Goal: Use online tool/utility: Use online tool/utility

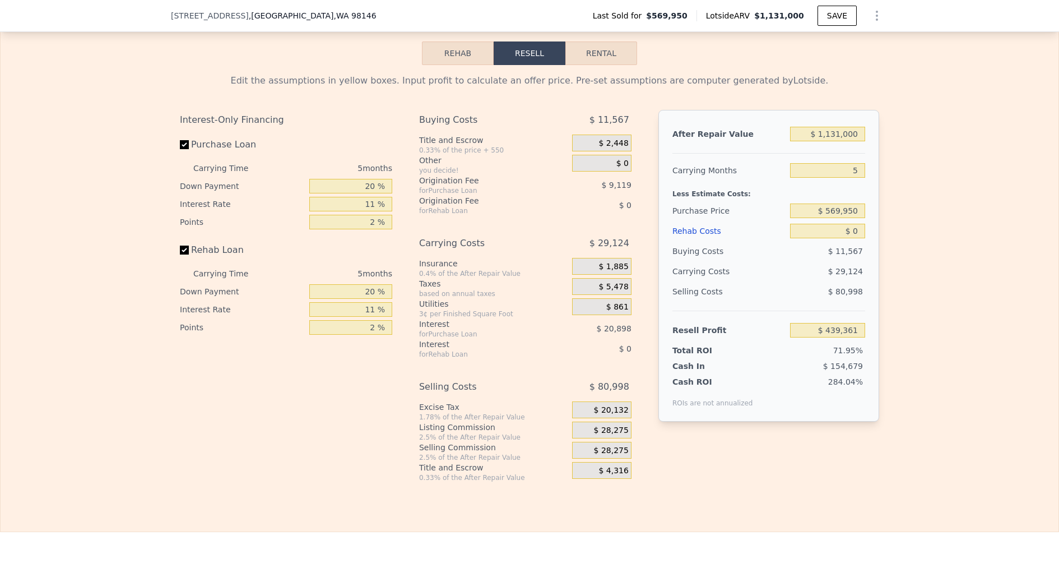
scroll to position [1632, 0]
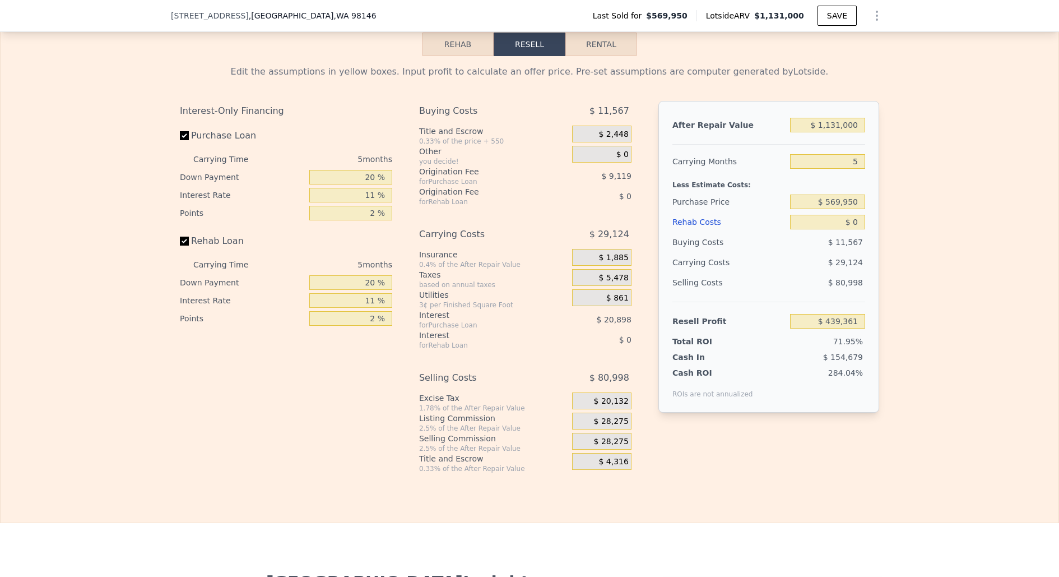
click at [833, 128] on div "$ 1,131,000" at bounding box center [827, 125] width 75 height 20
click at [841, 115] on div "$ 1,131,000" at bounding box center [827, 125] width 75 height 20
click at [840, 118] on input "$ 1,131,000" at bounding box center [827, 125] width 75 height 15
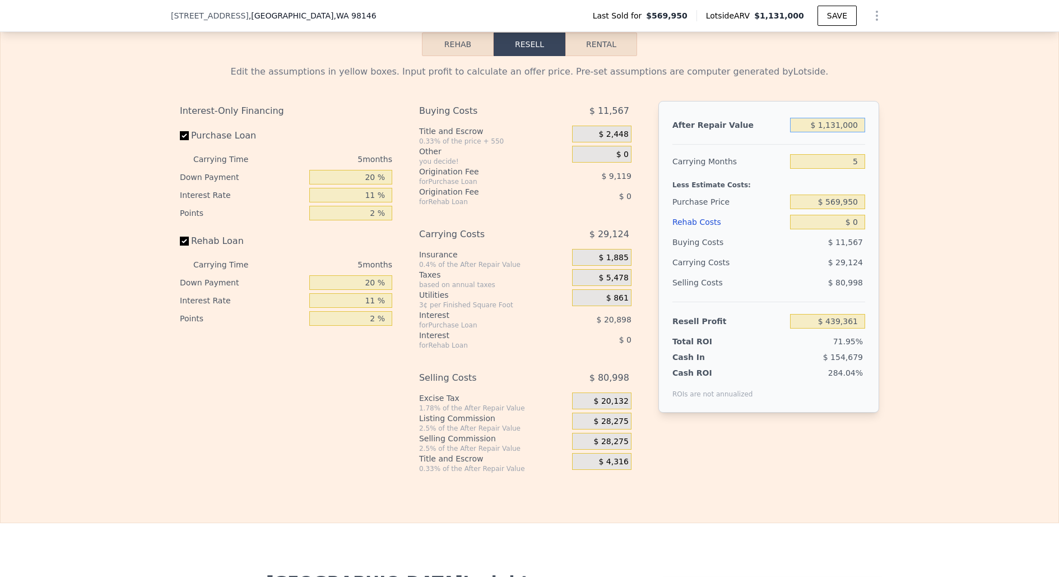
click at [840, 118] on input "$ 1,131,000" at bounding box center [827, 125] width 75 height 15
type input "$ 1"
type input "-$ 609,305"
type input "$ 13"
type input "-$ 609,293"
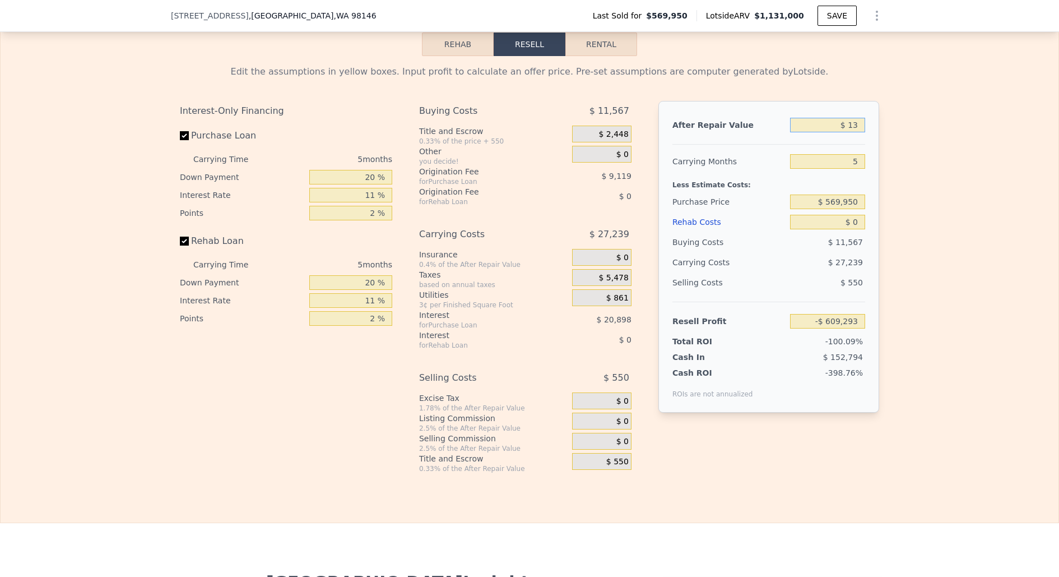
type input "$ 135"
type input "-$ 609,179"
type input "$ 1,350"
type input "-$ 608,054"
type input "$ 13,500"
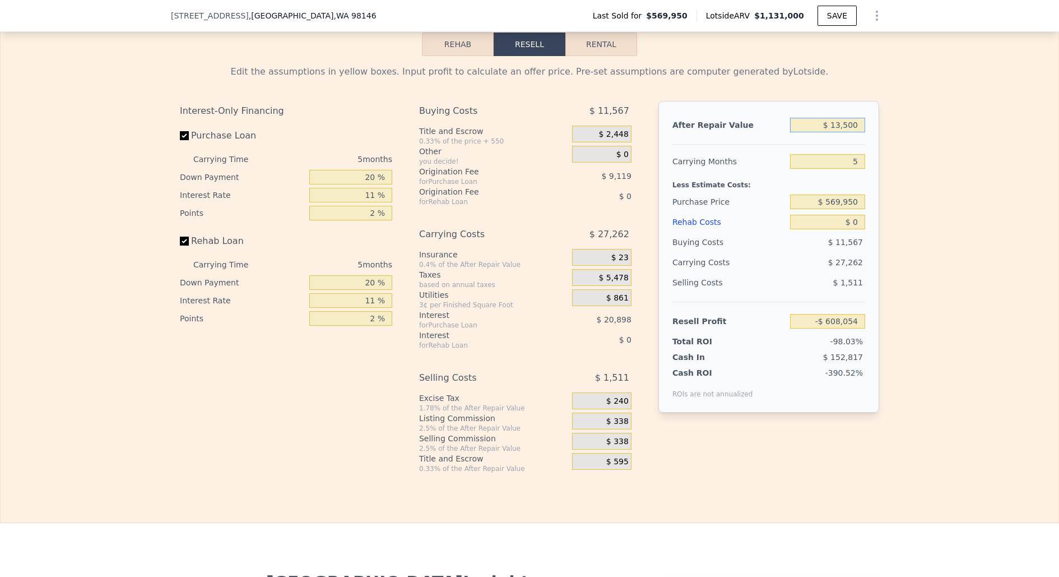
type input "-$ 596,790"
type input "$ 135,000"
type input "-$ 484,134"
type input "$ 1,350,000"
type input "$ 642,418"
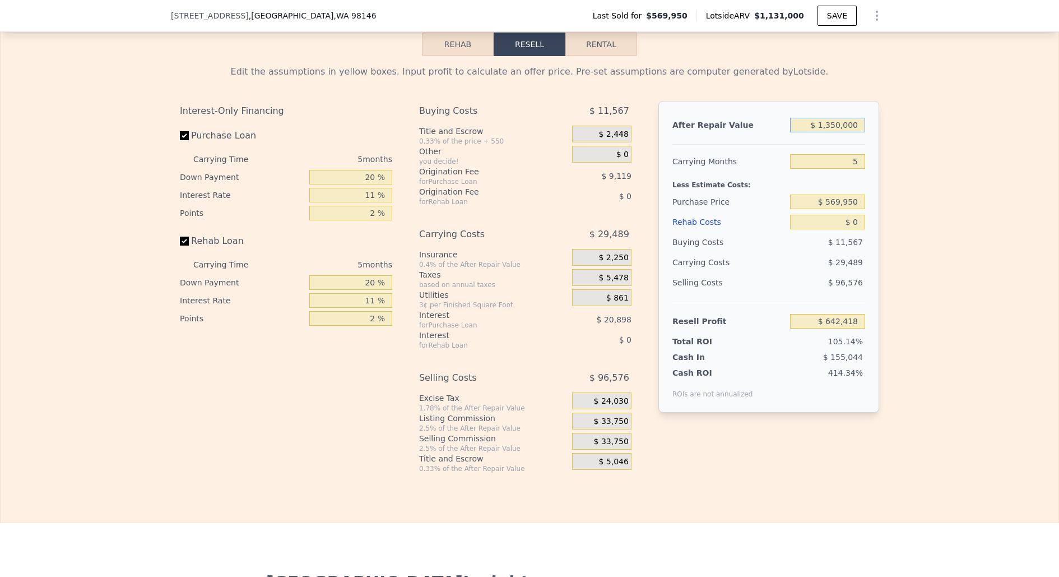
type input "$ 1,350,000"
click at [852, 160] on input "5" at bounding box center [827, 161] width 75 height 15
type input "4"
type input "$ 648,317"
type input "4"
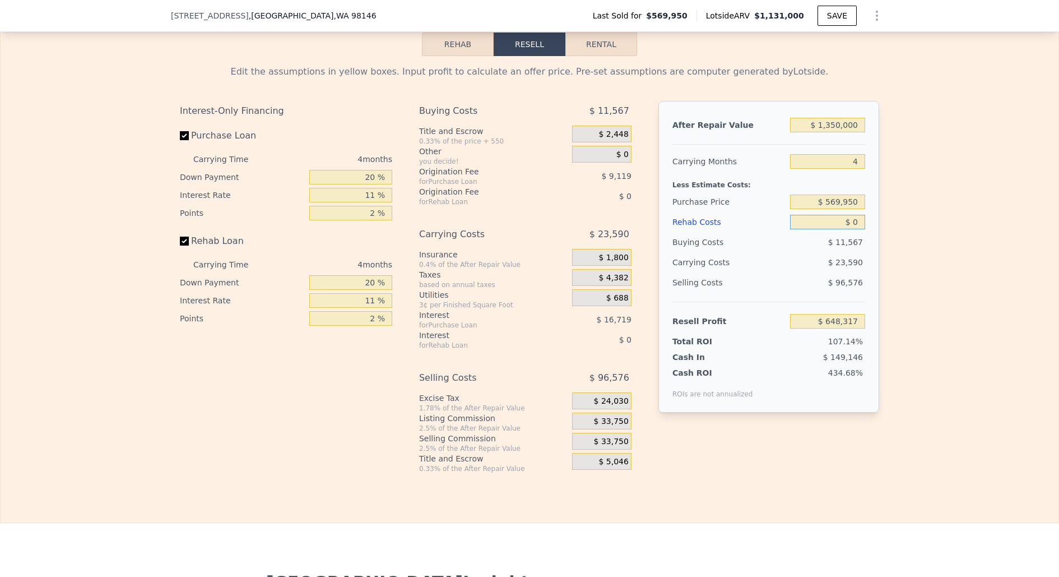
click at [834, 215] on input "$ 0" at bounding box center [827, 222] width 75 height 15
type input "$ 080"
type input "$ 648,232"
type input "$ 00"
type input "$ 648,317"
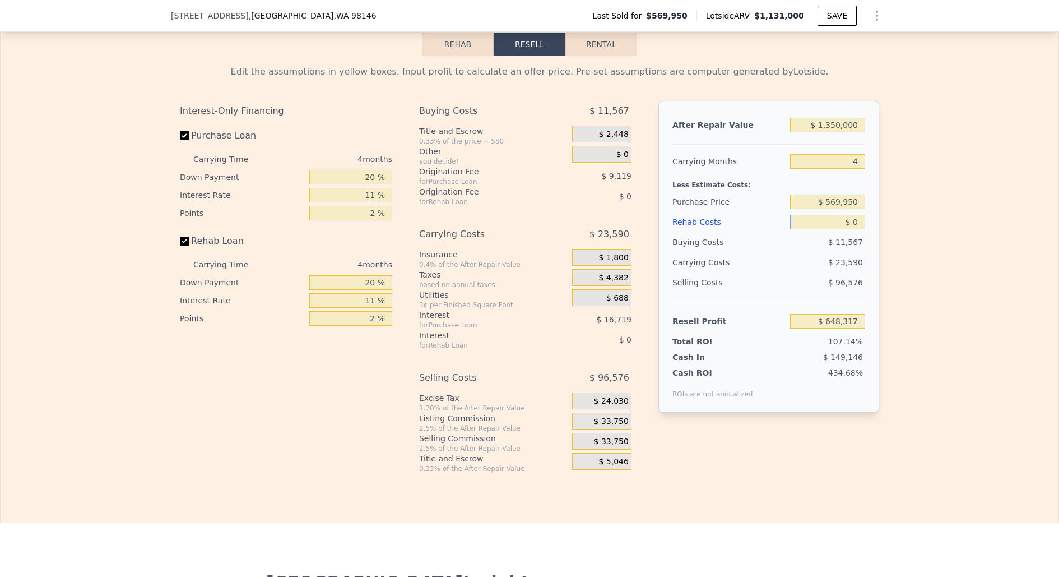
type input "$ 80"
type input "$ 648,232"
type input "$ 800"
type input "$ 647,480"
type input "$ 8,000"
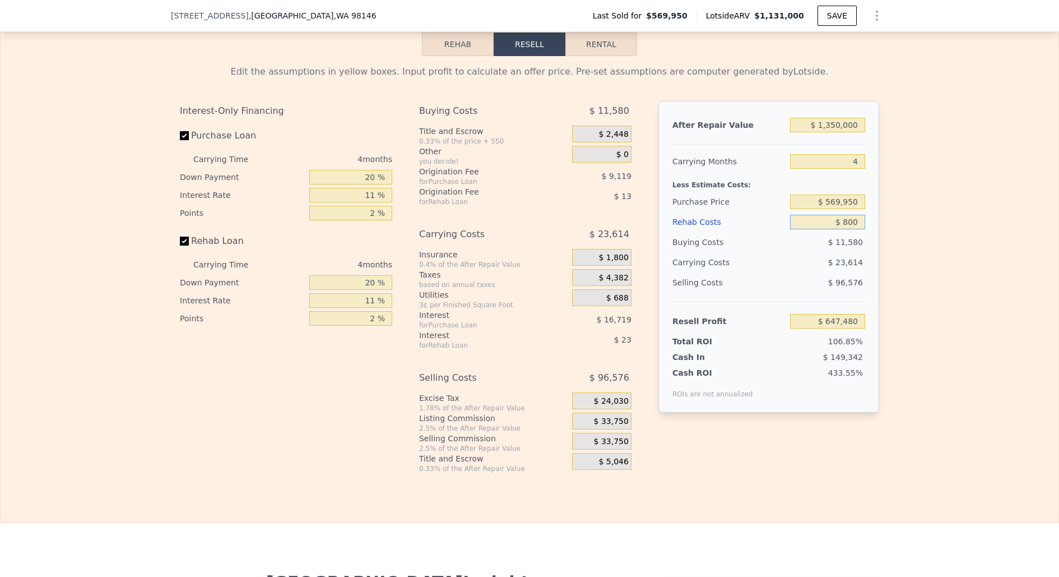
type input "$ 639,953"
type input "$ 80,000"
type input "$ 564,689"
type input "$ 80,000"
click at [835, 196] on input "$ 569,950" at bounding box center [827, 201] width 75 height 15
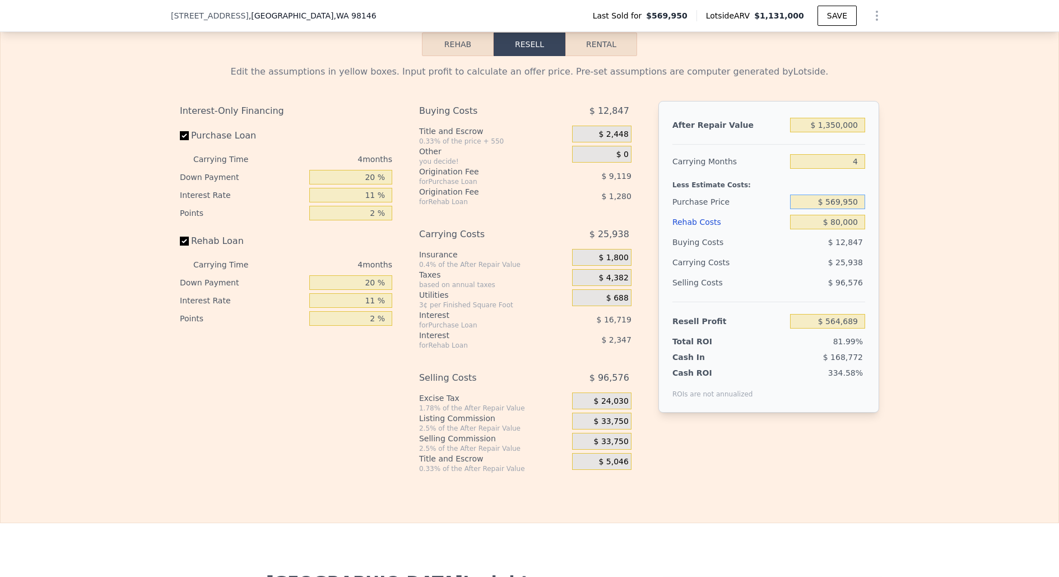
click at [835, 196] on input "$ 569,950" at bounding box center [827, 201] width 75 height 15
type input "$ 975,000"
click at [889, 302] on div "Edit the assumptions in yellow boxes. Input profit to calculate an offer price.…" at bounding box center [530, 264] width 1058 height 417
type input "$ 139,929"
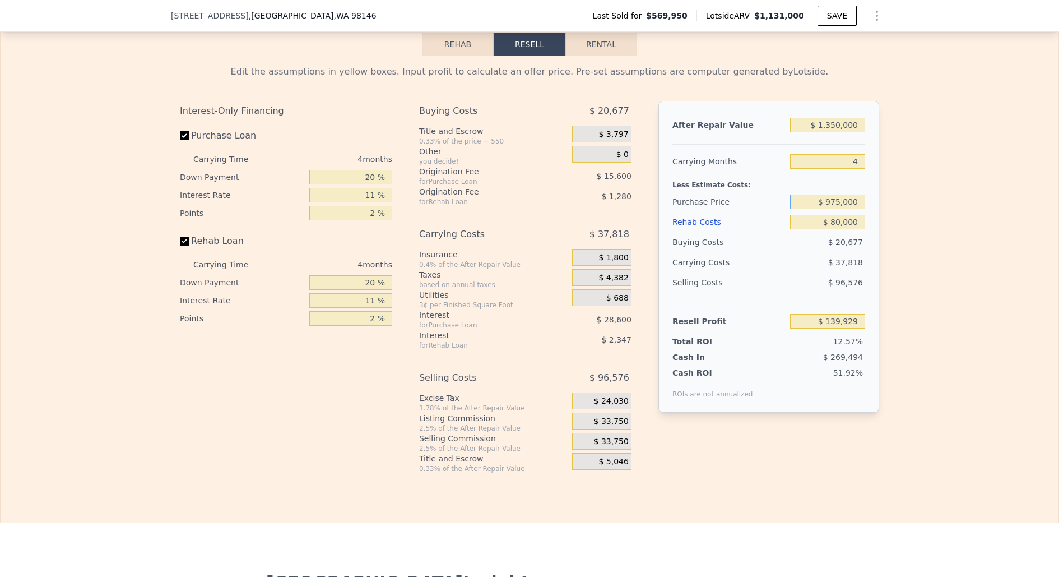
click at [841, 198] on input "$ 975,000" at bounding box center [827, 201] width 75 height 15
type input "$ 965,000"
type input "$ 150,415"
click at [897, 221] on div "Edit the assumptions in yellow boxes. Input profit to calculate an offer price.…" at bounding box center [530, 264] width 1058 height 417
click at [841, 194] on input "$ 965,000" at bounding box center [827, 201] width 75 height 15
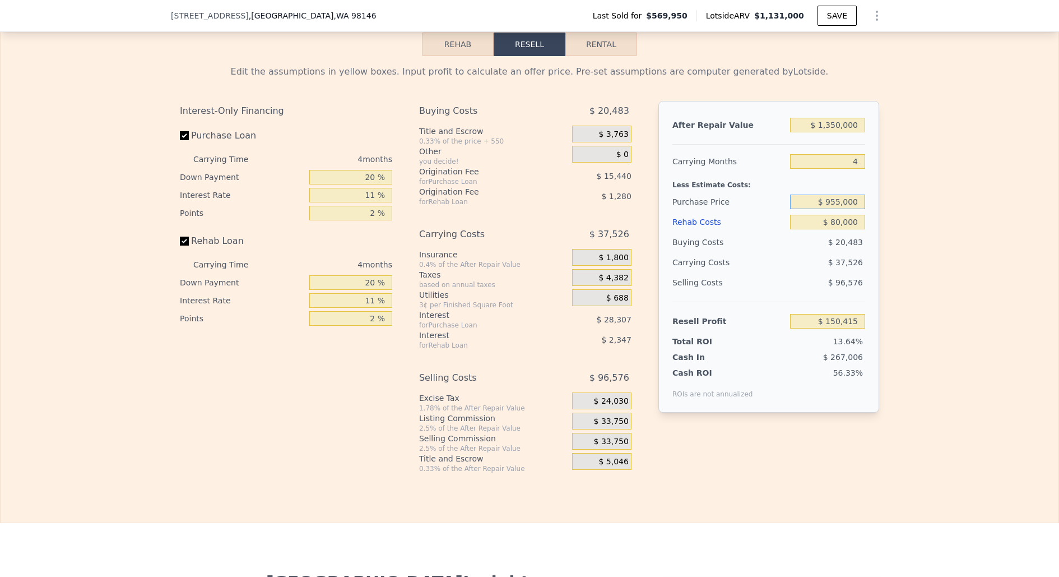
type input "$ 955,000"
type input "$ 160,904"
click at [930, 267] on div "Edit the assumptions in yellow boxes. Input profit to calculate an offer price.…" at bounding box center [530, 264] width 1058 height 417
click at [841, 195] on input "$ 955,000" at bounding box center [827, 201] width 75 height 15
type input "$ 945,000"
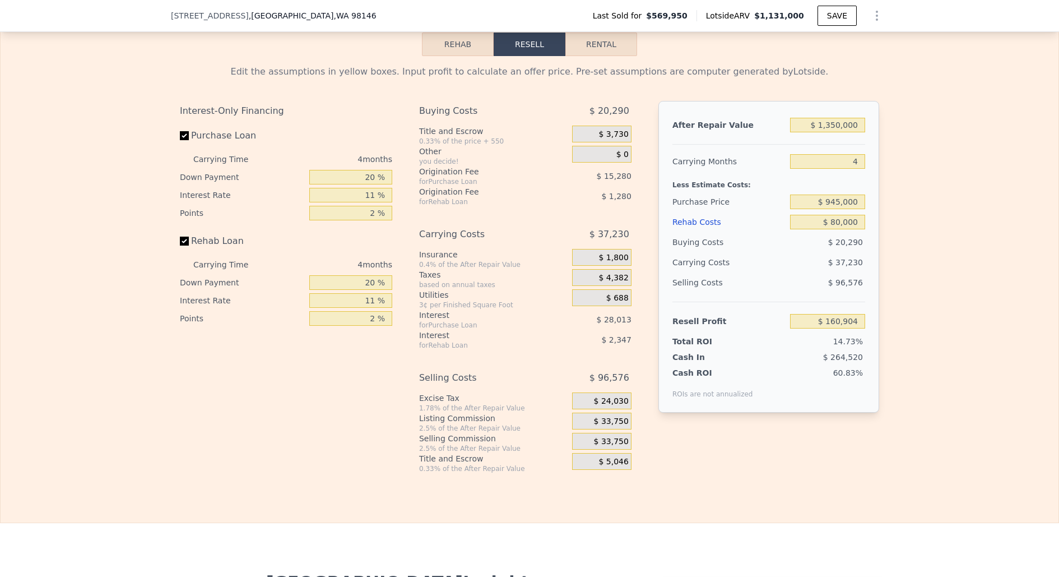
type input "$ 171,389"
click at [919, 229] on div "Edit the assumptions in yellow boxes. Input profit to calculate an offer price.…" at bounding box center [530, 264] width 1058 height 417
click at [841, 197] on input "$ 945,000" at bounding box center [827, 201] width 75 height 15
type input "$ 948,000"
type input "$ 168,243"
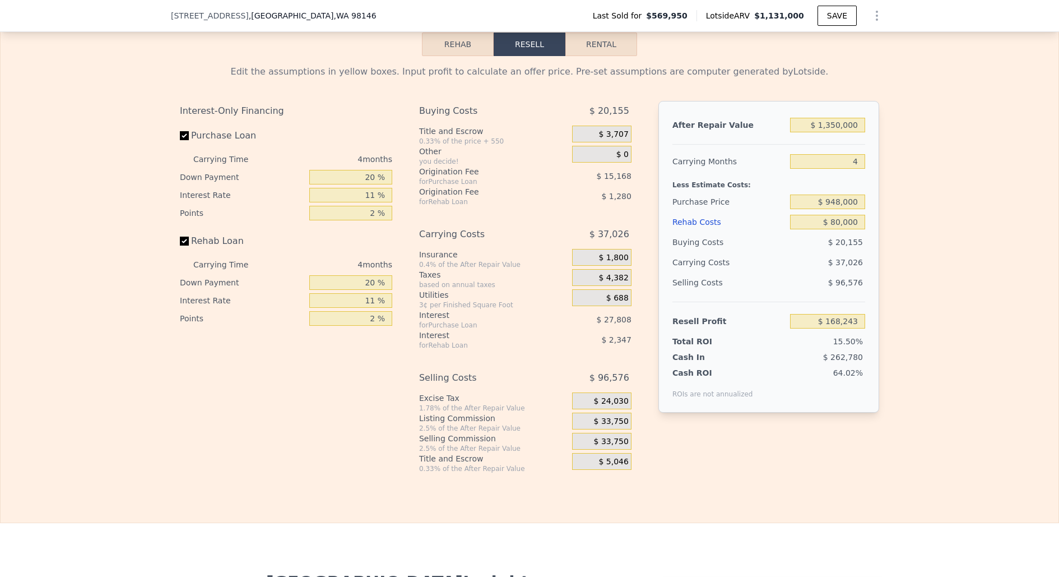
click at [992, 250] on div "Edit the assumptions in yellow boxes. Input profit to calculate an offer price.…" at bounding box center [530, 264] width 1058 height 417
click at [842, 194] on input "$ 948,000" at bounding box center [827, 201] width 75 height 15
type input "$ 950,000"
type input "$ 166,144"
click at [942, 255] on div "Edit the assumptions in yellow boxes. Input profit to calculate an offer price.…" at bounding box center [530, 264] width 1058 height 417
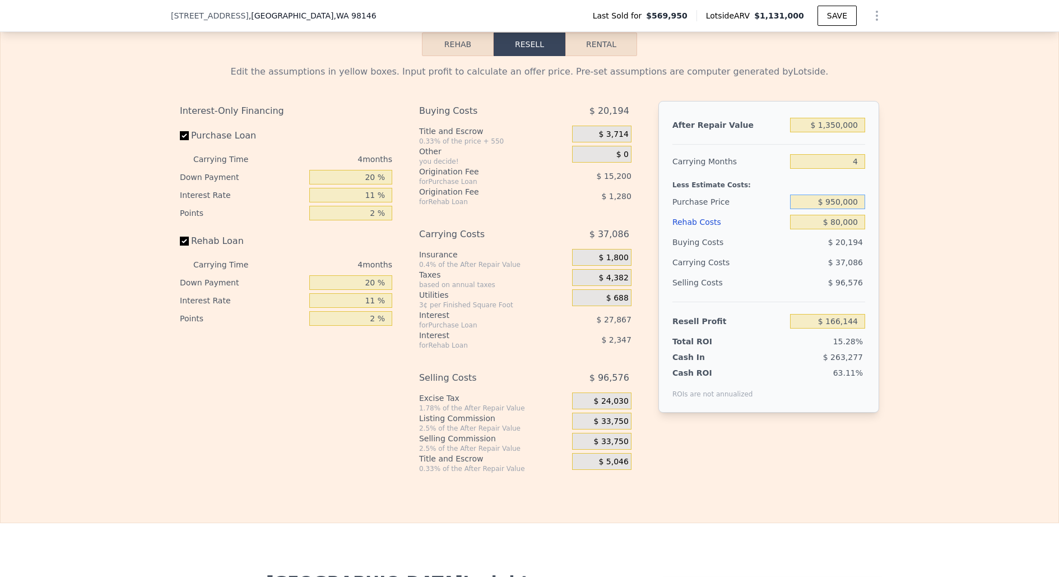
click at [842, 196] on input "$ 950,000" at bounding box center [827, 201] width 75 height 15
type input "$ 952,000"
type input "$ 164,050"
click at [999, 304] on div "Edit the assumptions in yellow boxes. Input profit to calculate an offer price.…" at bounding box center [530, 264] width 1058 height 417
type input "$ 1,131,000"
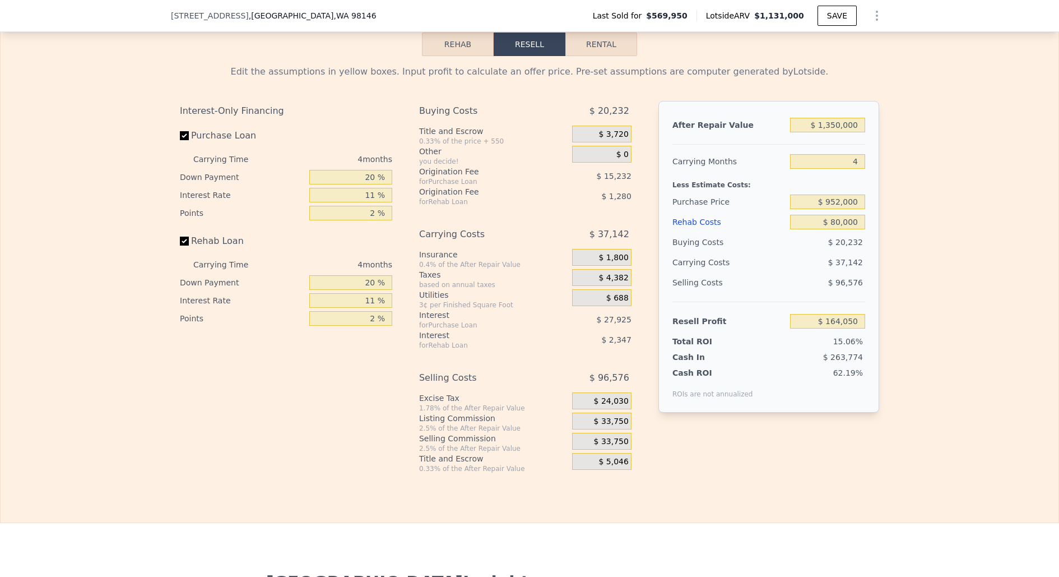
type input "5"
type input "$ 0"
type input "$ 439,361"
